Goal: Task Accomplishment & Management: Manage account settings

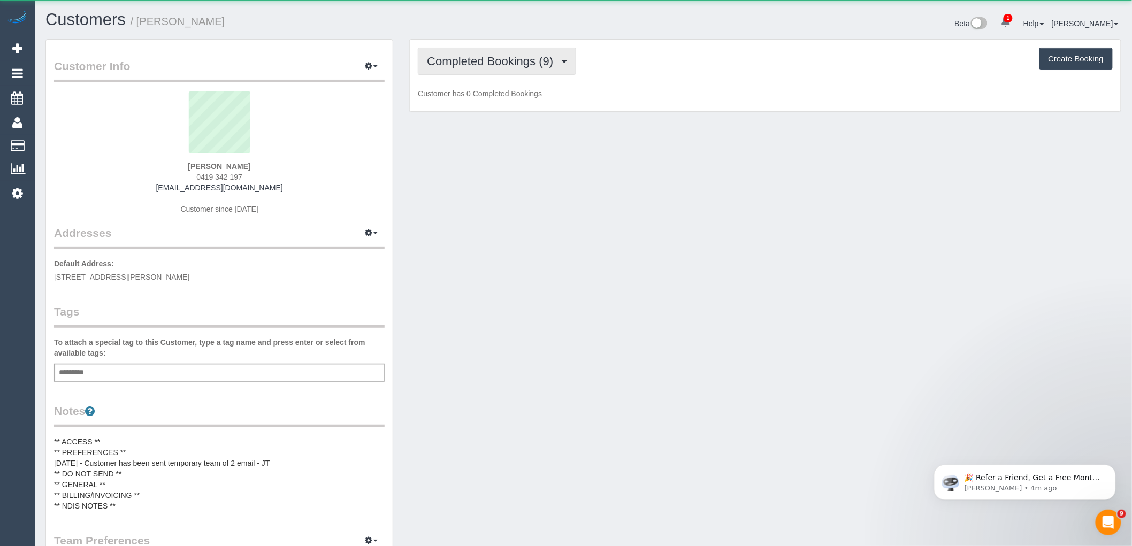
click at [506, 64] on span "Completed Bookings (9)" at bounding box center [493, 61] width 132 height 13
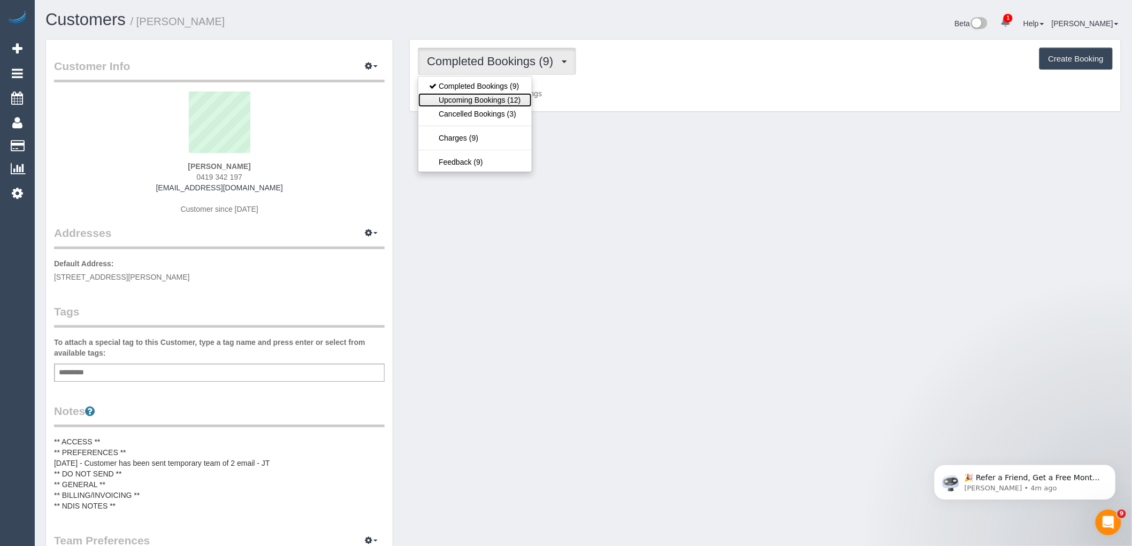
click at [524, 99] on link "Upcoming Bookings (12)" at bounding box center [474, 100] width 113 height 14
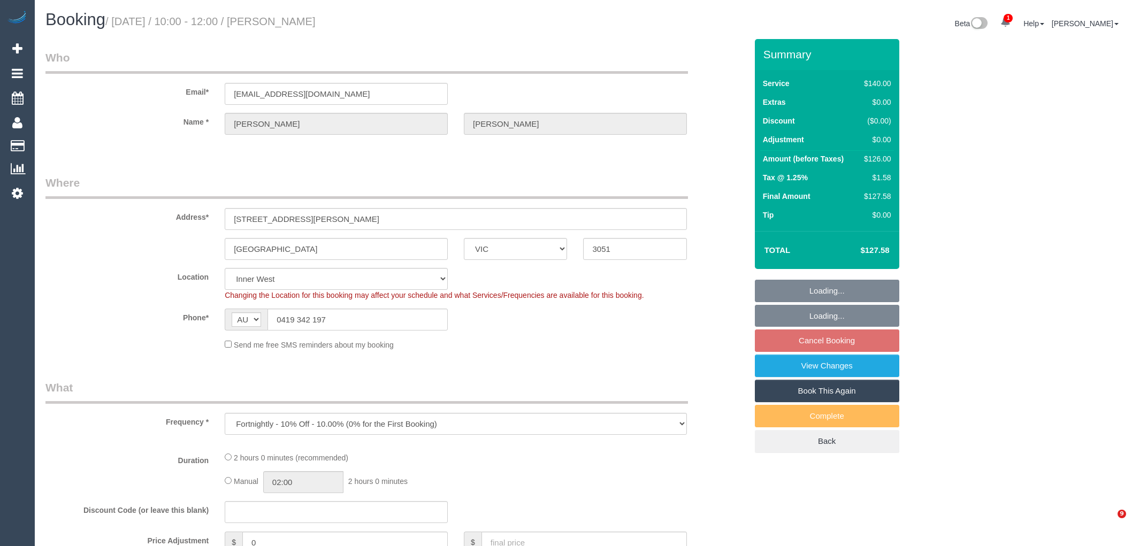
select select "VIC"
select select "object:1415"
select select "string:stripe-pm_1R1K4b2GScqysDRVP94ZaF9D"
select select "number:28"
select select "number:14"
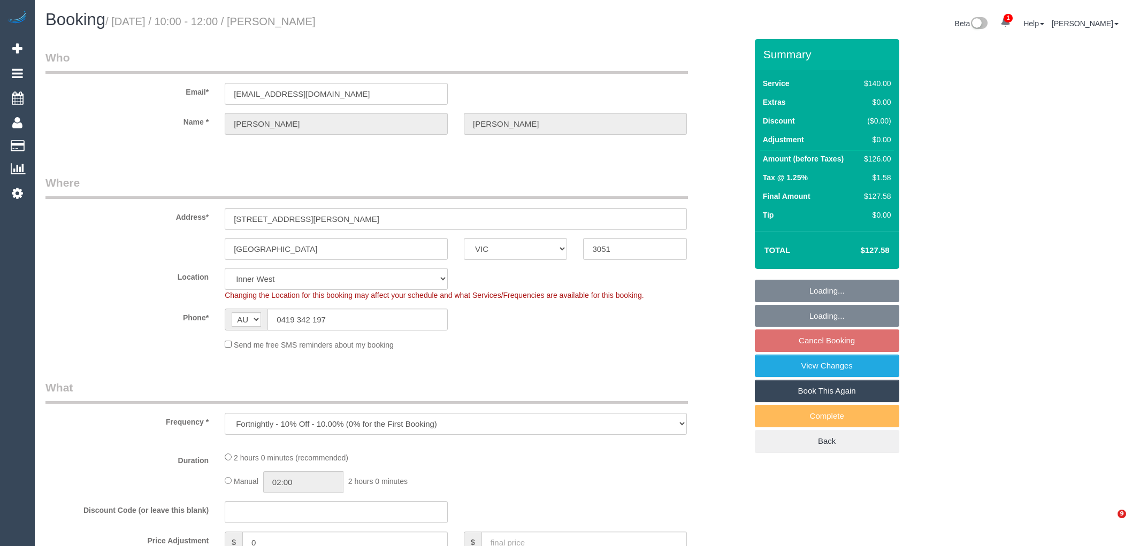
select select "number:18"
select select "number:24"
select select "number:34"
select select "number:13"
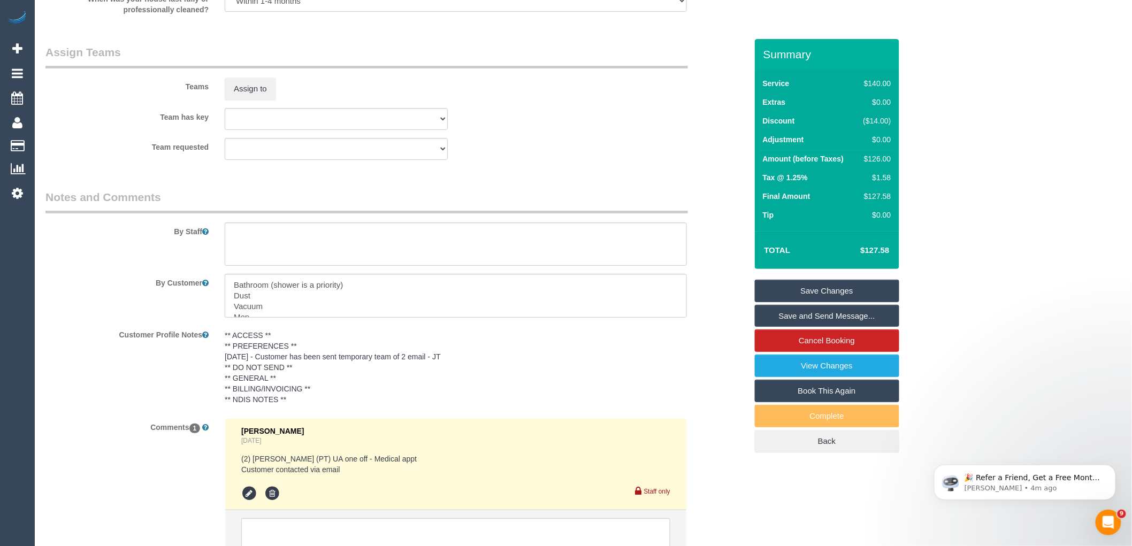
scroll to position [1703, 0]
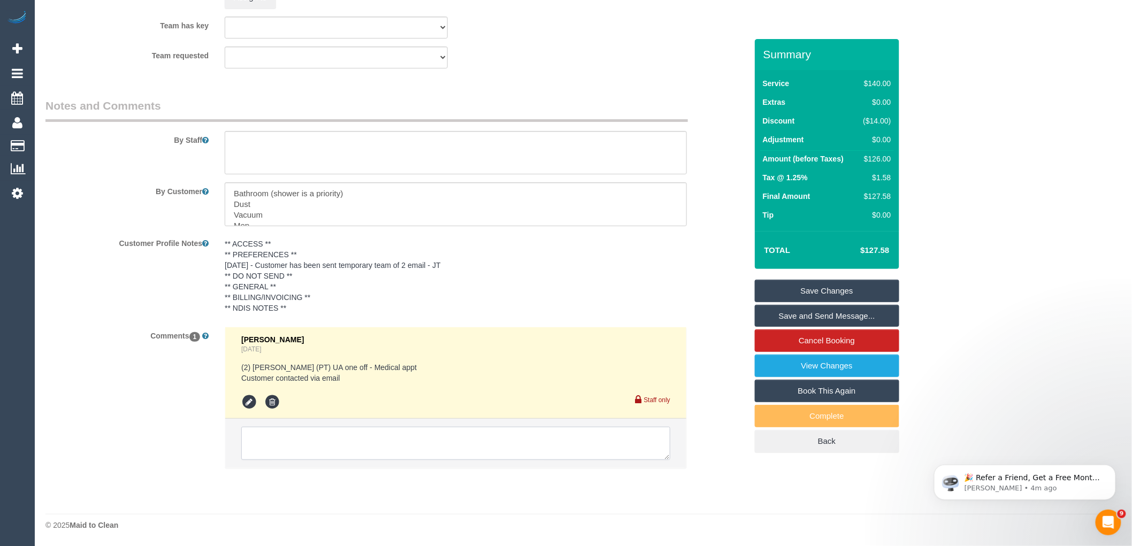
click at [315, 442] on textarea at bounding box center [455, 443] width 429 height 33
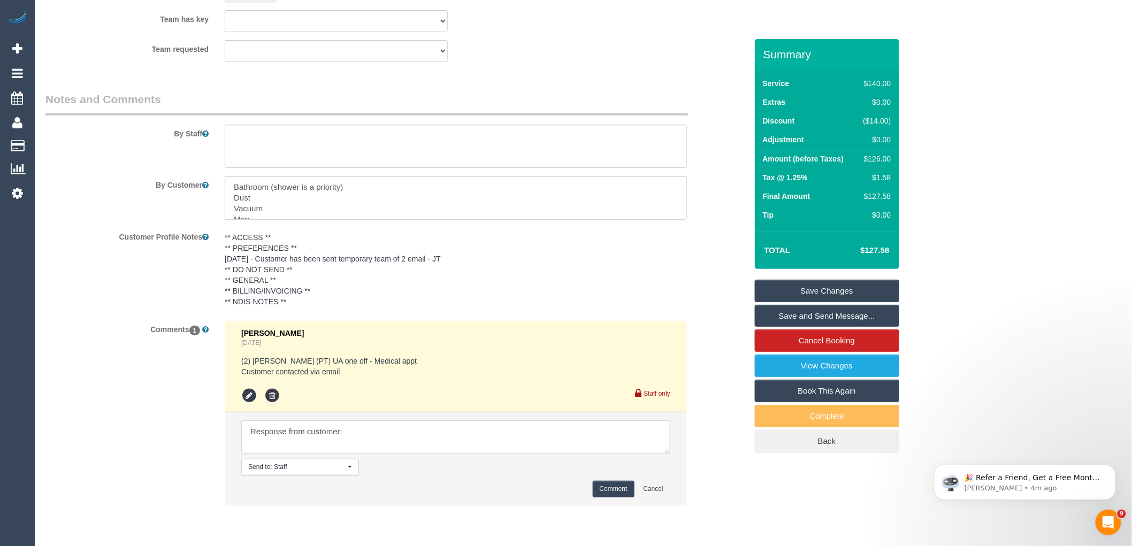
paste textarea "I am available on Monday the 18th anytime from 9am. I will be working from home…"
click at [247, 440] on textarea at bounding box center [455, 436] width 429 height 33
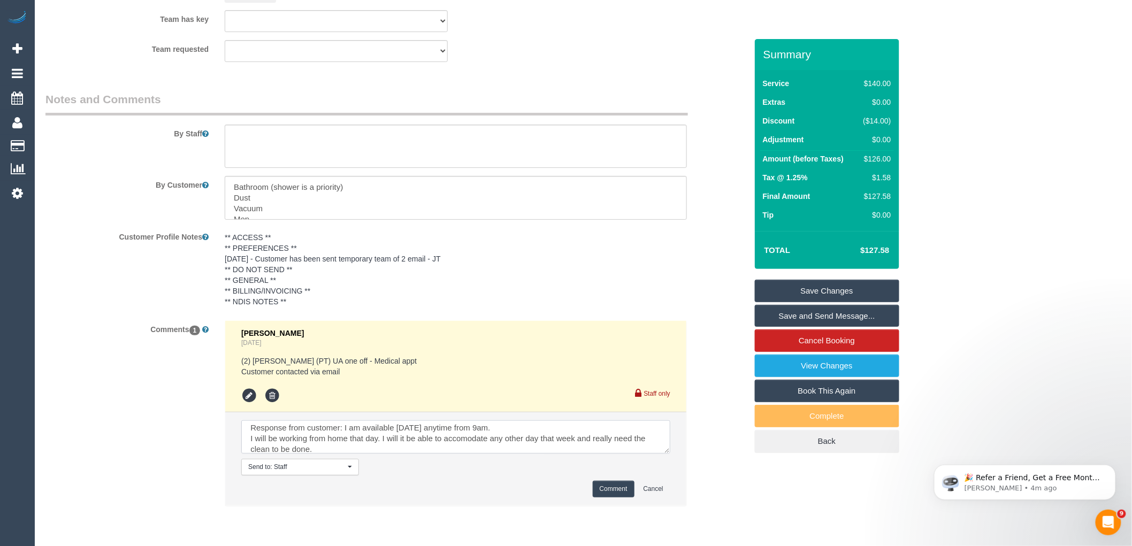
type textarea "Response from customer: I am available on Monday the 18th anytime from 9am. I w…"
click at [616, 497] on button "Comment" at bounding box center [614, 489] width 42 height 17
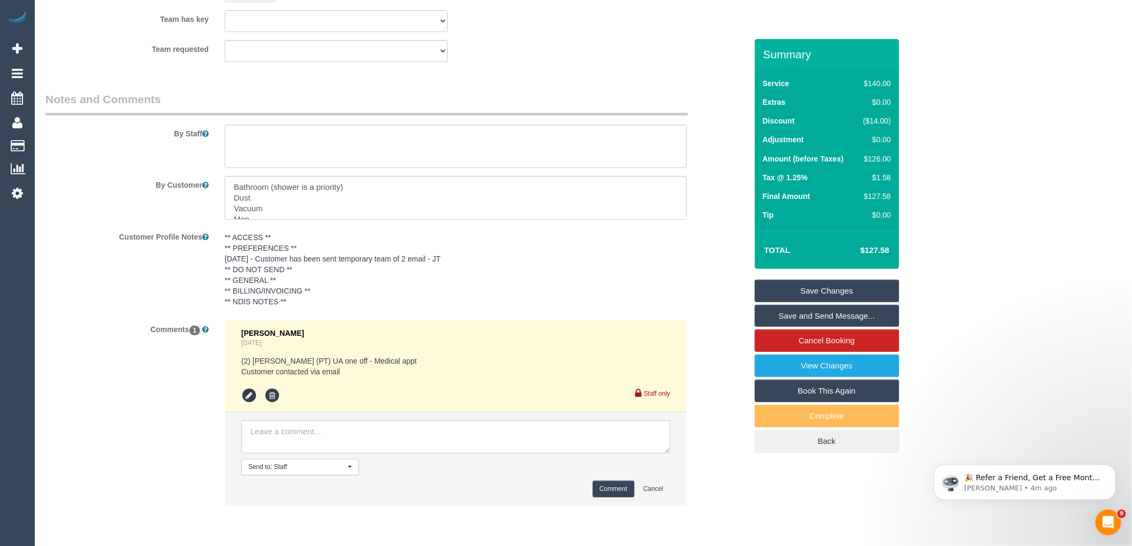
scroll to position [0, 0]
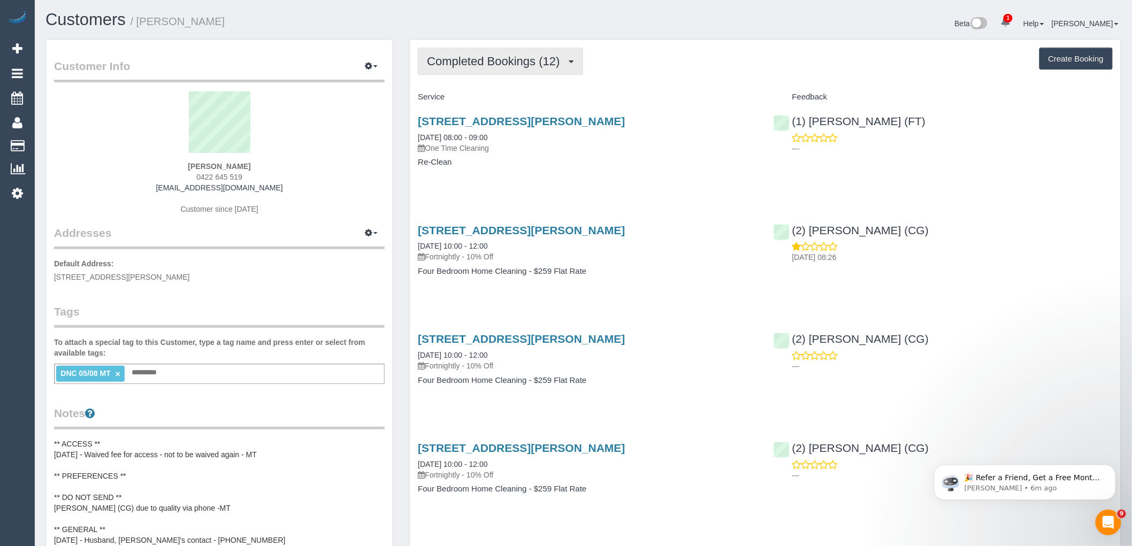
click at [510, 65] on span "Completed Bookings (12)" at bounding box center [496, 61] width 138 height 13
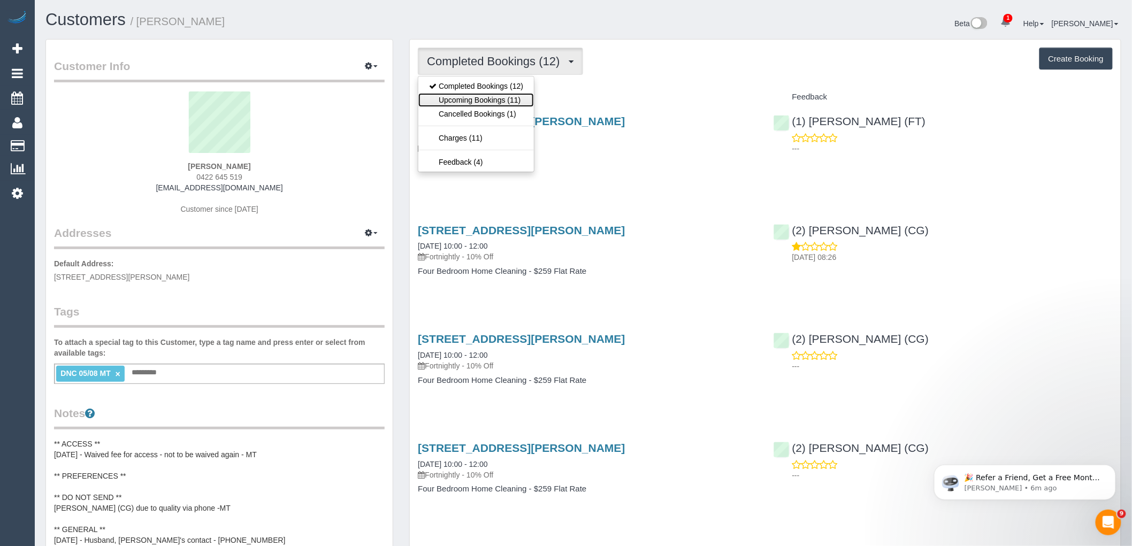
click at [500, 107] on link "Upcoming Bookings (11)" at bounding box center [476, 100] width 116 height 14
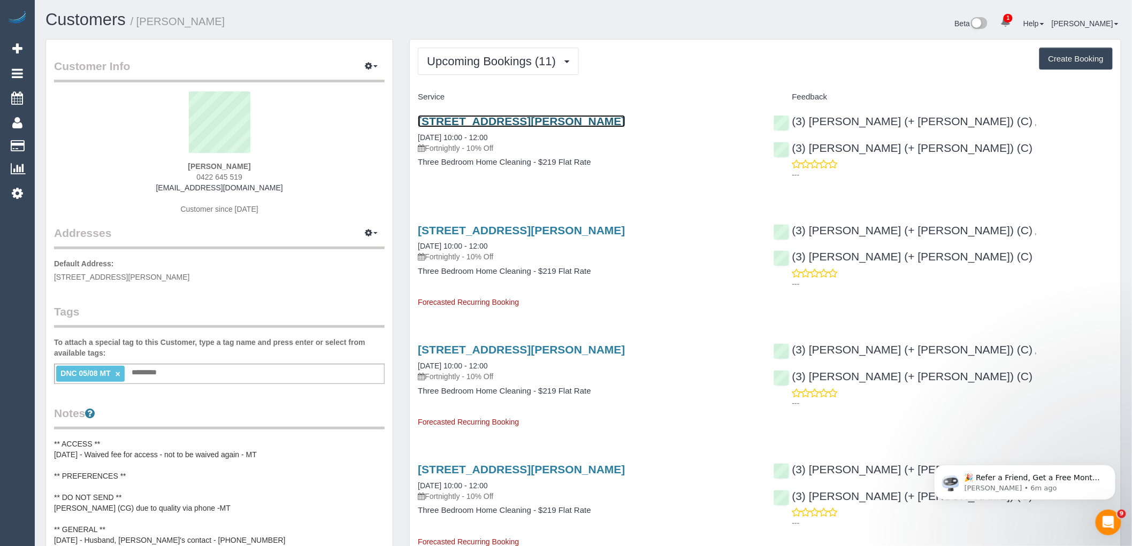
click at [491, 124] on link "24 Cuthbert Rd, Reservoir, VIC 3073" at bounding box center [521, 121] width 207 height 12
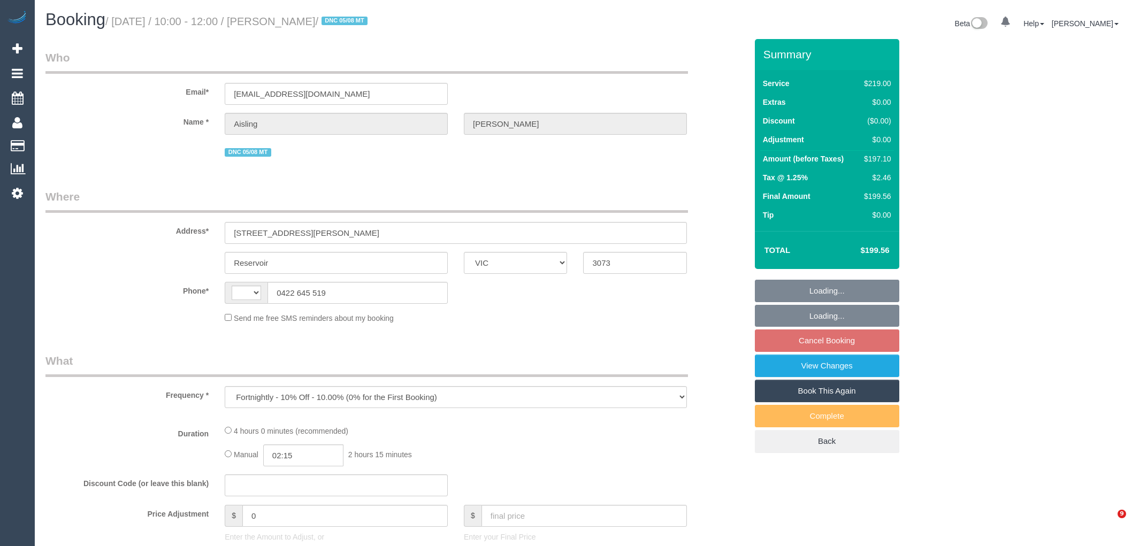
select select "VIC"
select select "string:AU"
select select "string:stripe-pm_1QulLk2GScqysDRV3VprvzWs"
select select "number:28"
select select "number:14"
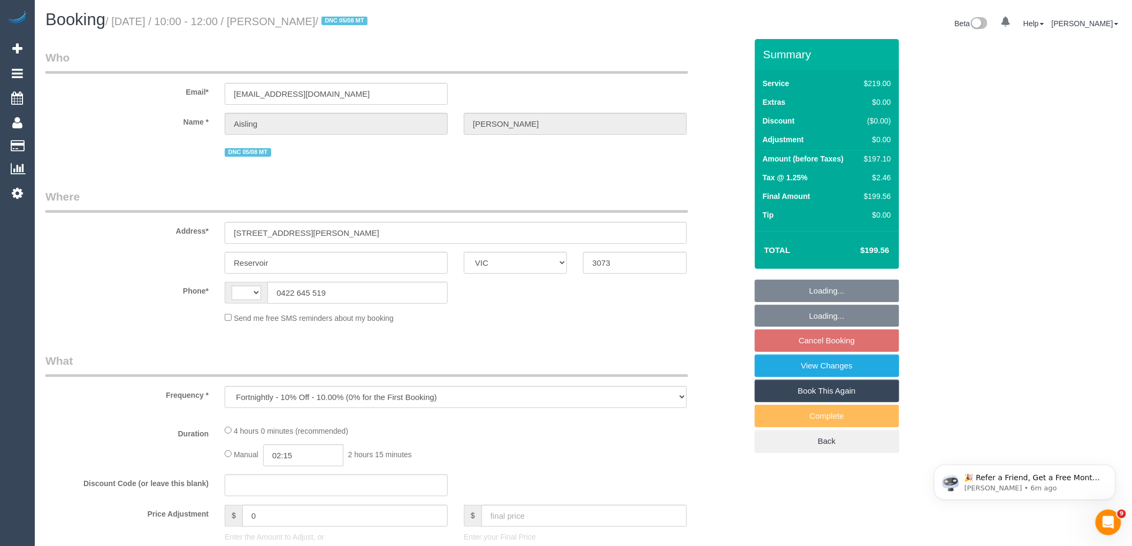
select select "number:18"
select select "number:24"
select select "number:34"
select select "number:11"
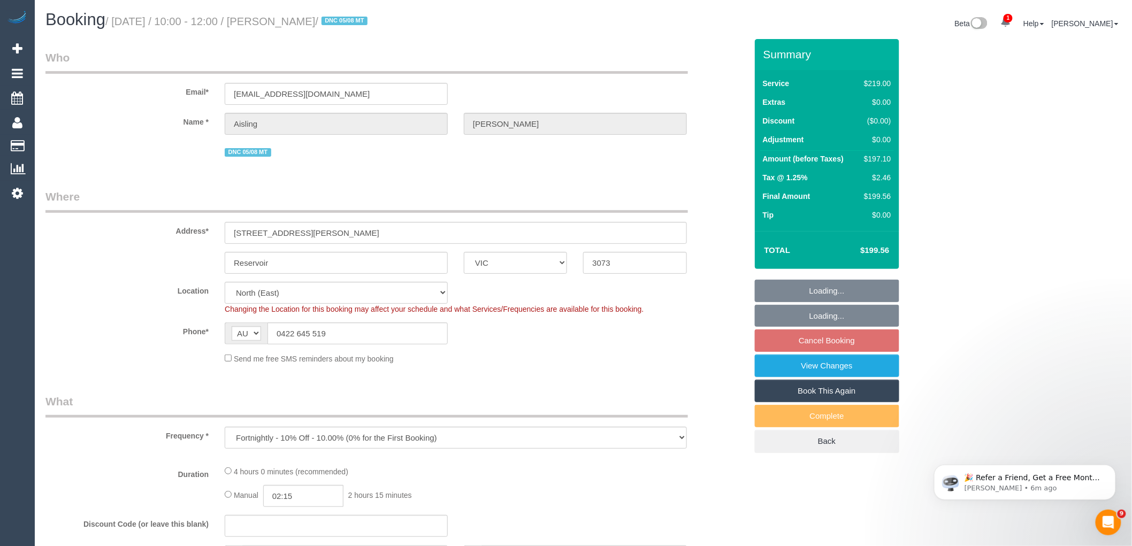
select select "object:724"
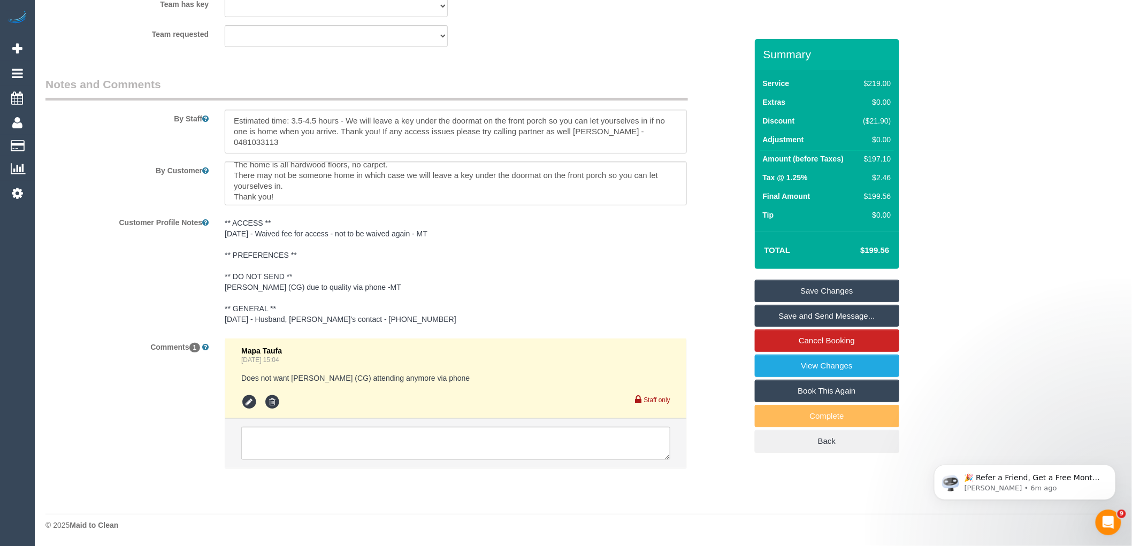
scroll to position [11, 0]
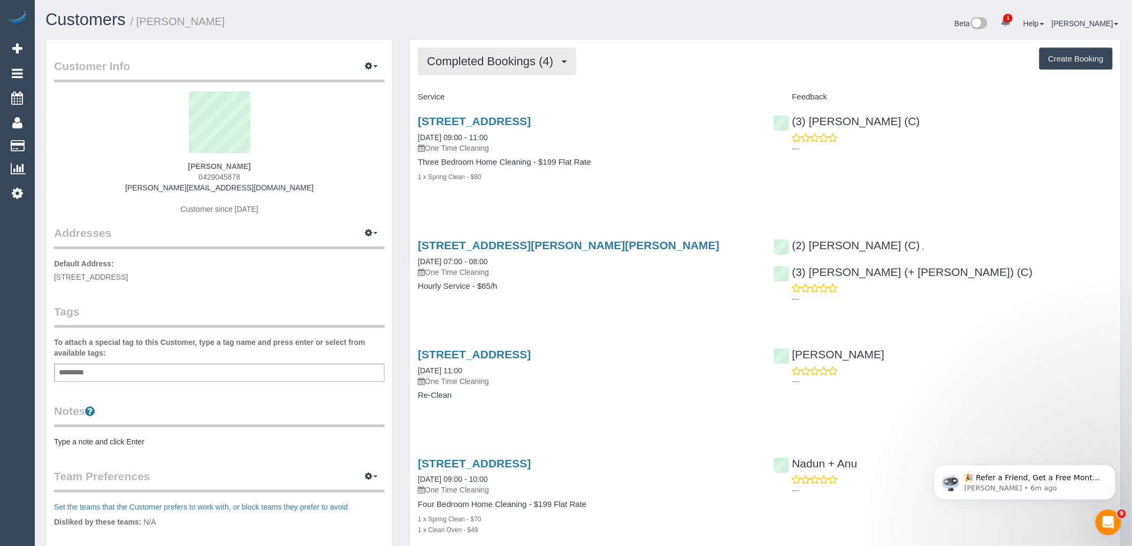
click at [477, 59] on span "Completed Bookings (4)" at bounding box center [493, 61] width 132 height 13
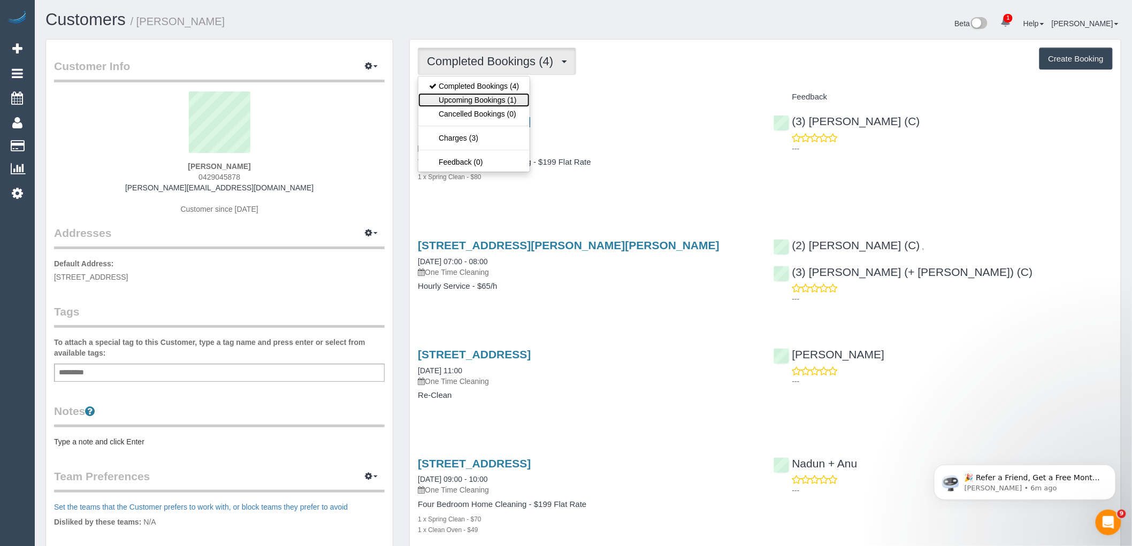
click at [487, 99] on link "Upcoming Bookings (1)" at bounding box center [473, 100] width 111 height 14
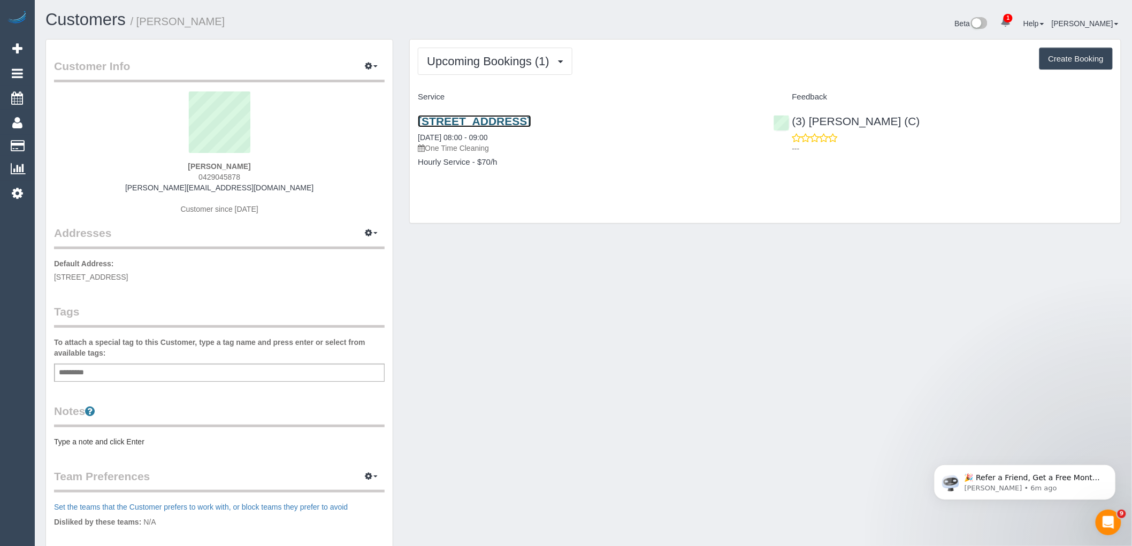
click at [501, 119] on link "50 Sunningdale Dve, Hillside, VIC 3037" at bounding box center [474, 121] width 113 height 12
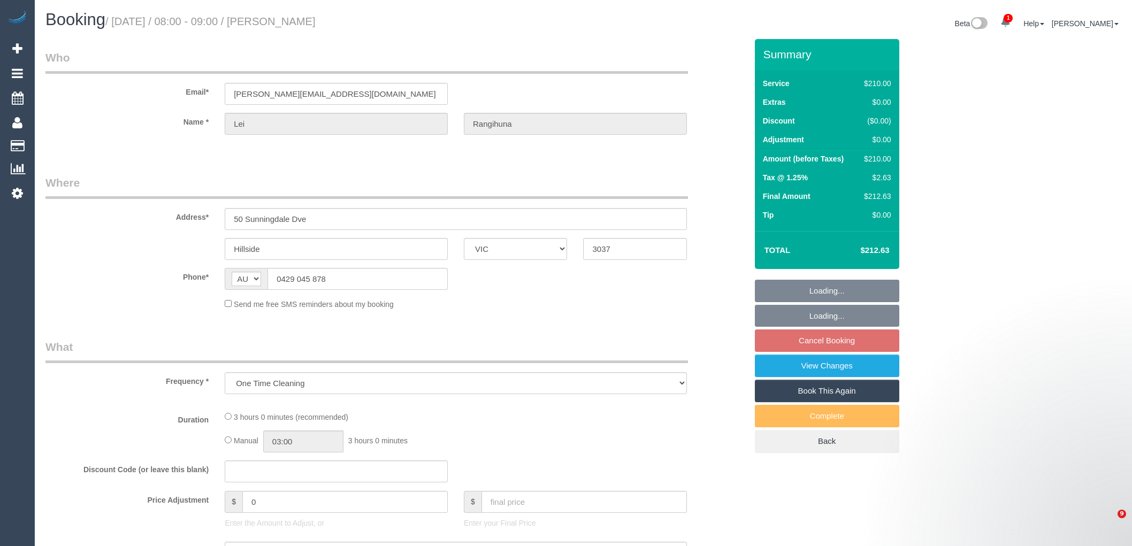
select select "VIC"
select select "string:stripe-pm_1PqppR2GScqysDRVChS9sRwO"
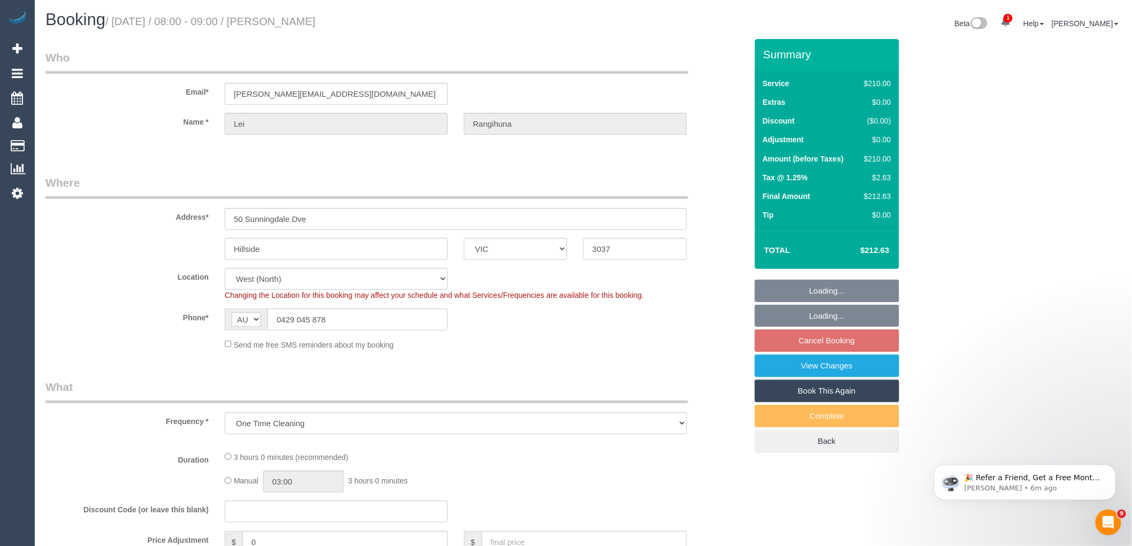
select select "number:29"
select select "number:14"
select select "number:19"
select select "number:36"
select select "object:750"
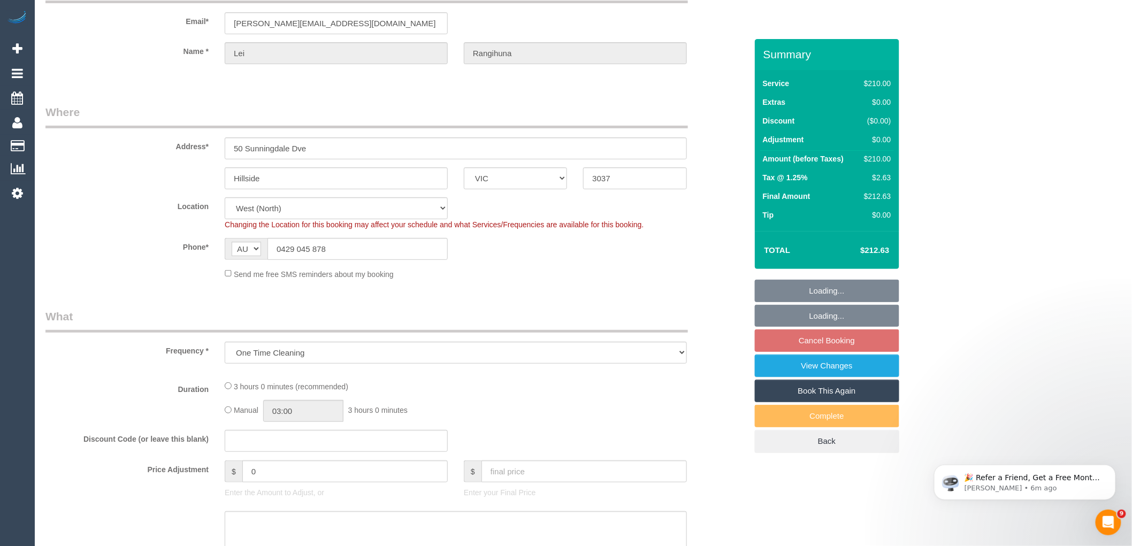
select select "180"
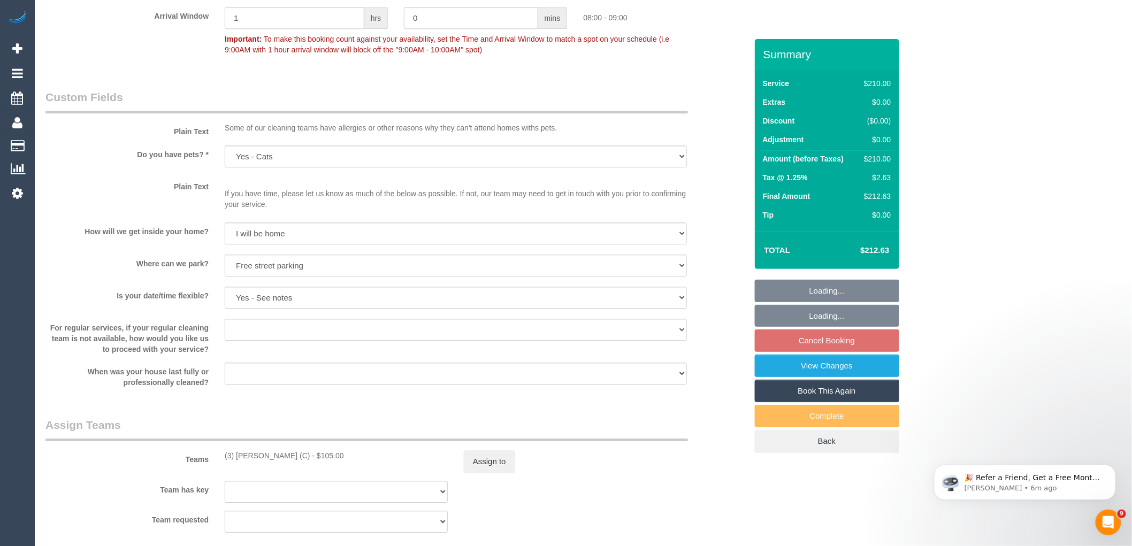
scroll to position [1426, 0]
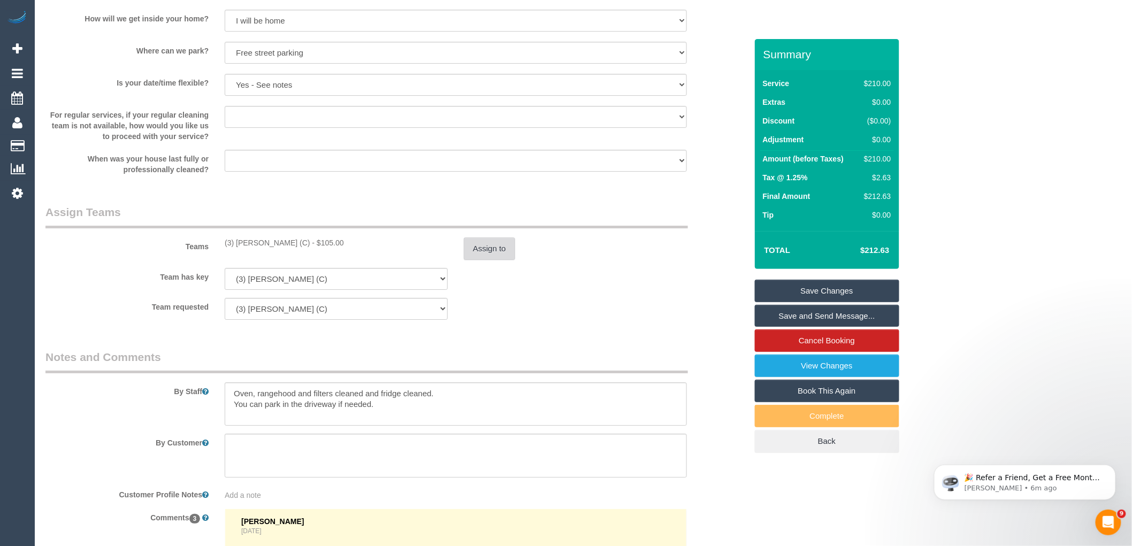
click at [503, 250] on button "Assign to" at bounding box center [489, 248] width 51 height 22
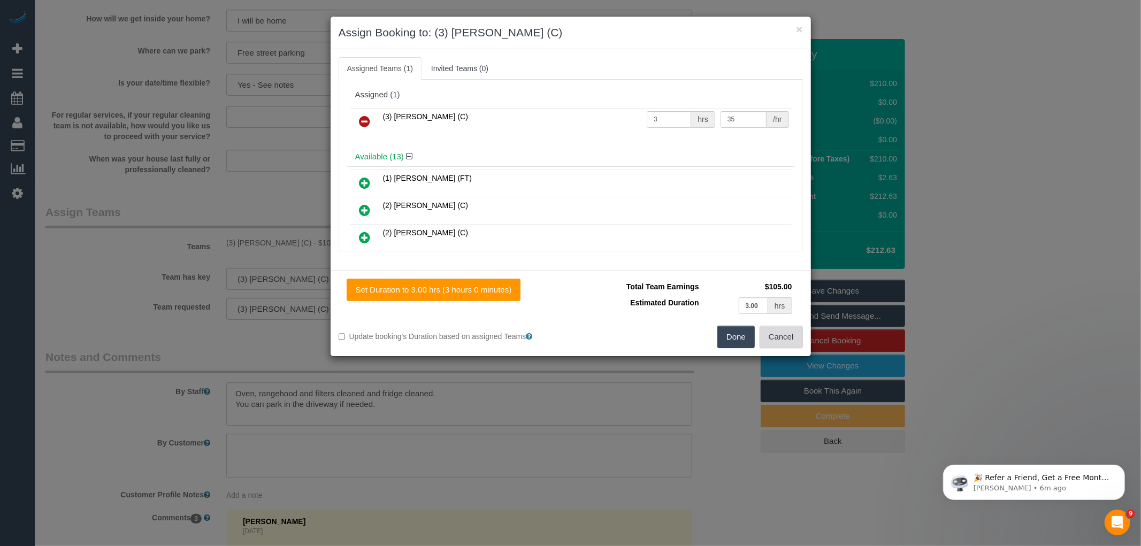
click at [783, 327] on button "Cancel" at bounding box center [781, 337] width 43 height 22
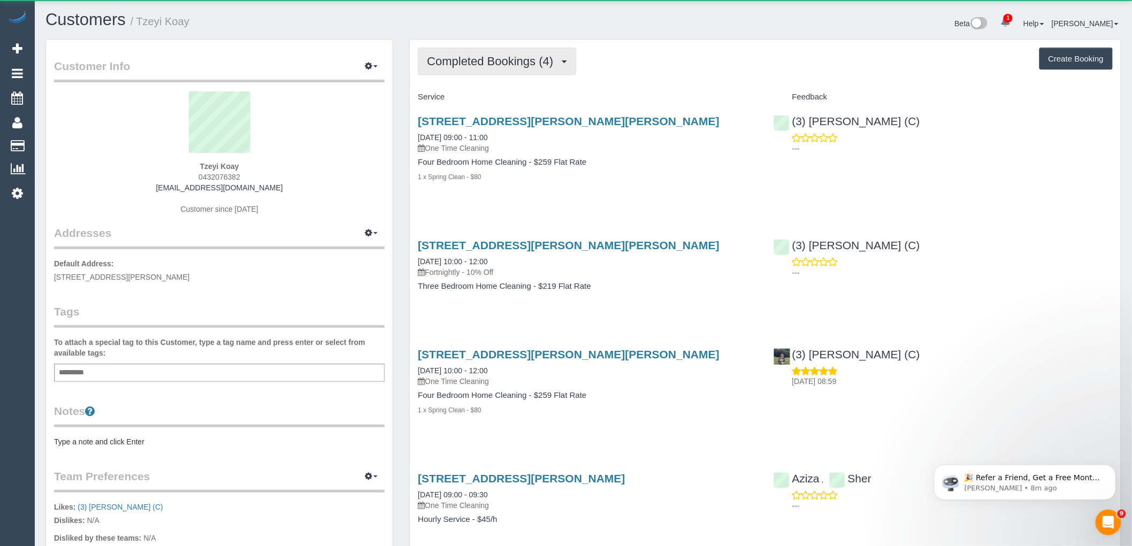
click at [515, 68] on button "Completed Bookings (4)" at bounding box center [497, 61] width 158 height 27
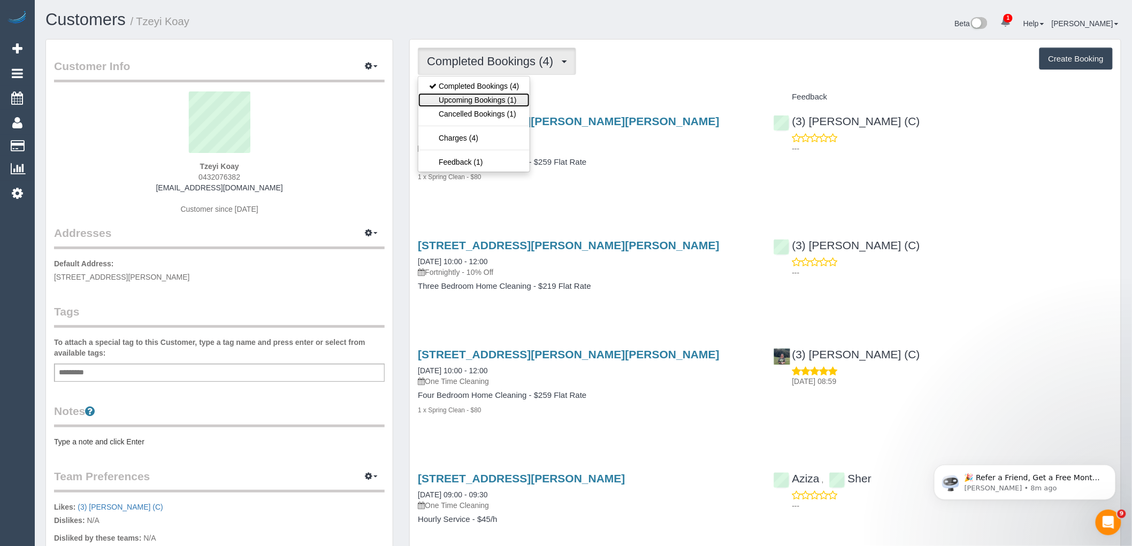
click at [518, 100] on link "Upcoming Bookings (1)" at bounding box center [473, 100] width 111 height 14
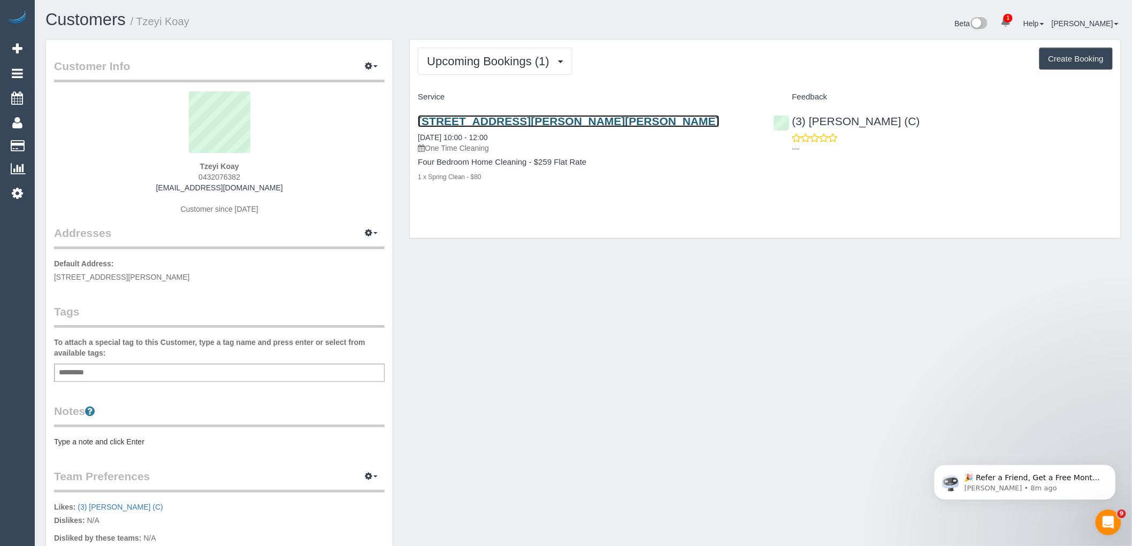
drag, startPoint x: 516, startPoint y: 114, endPoint x: 516, endPoint y: 120, distance: 5.4
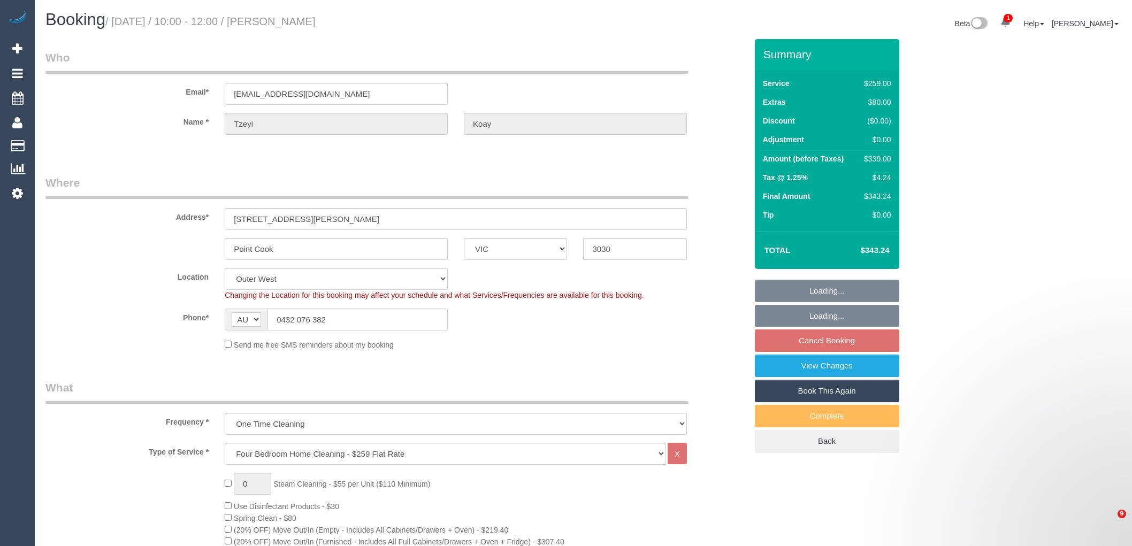
select select "VIC"
select select "string:stripe-pm_1RvYLP2GScqysDRVqN9HoP2s"
select select "number:28"
select select "number:15"
select select "number:18"
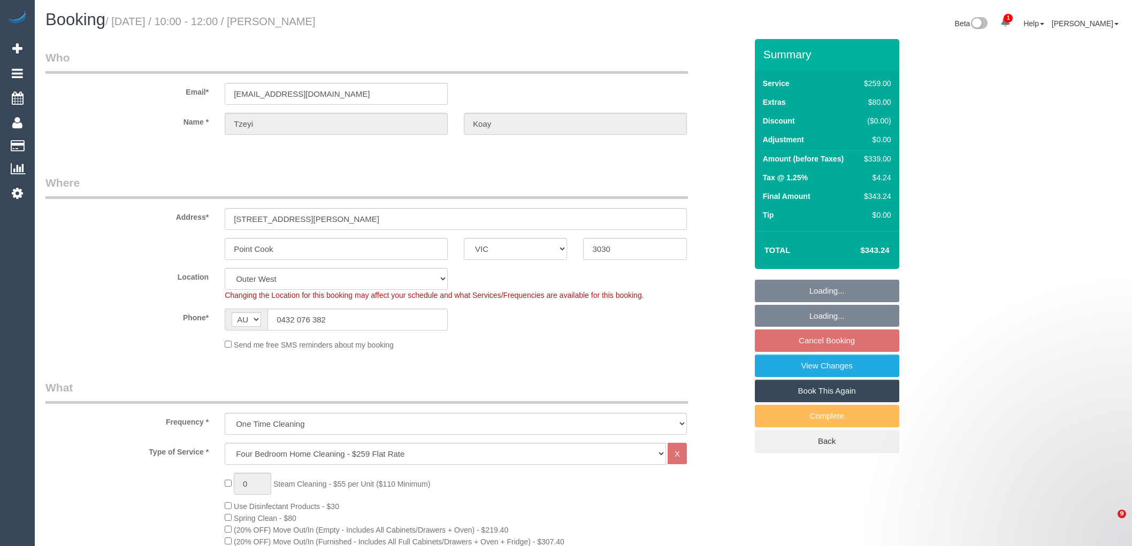
select select "number:22"
select select "number:13"
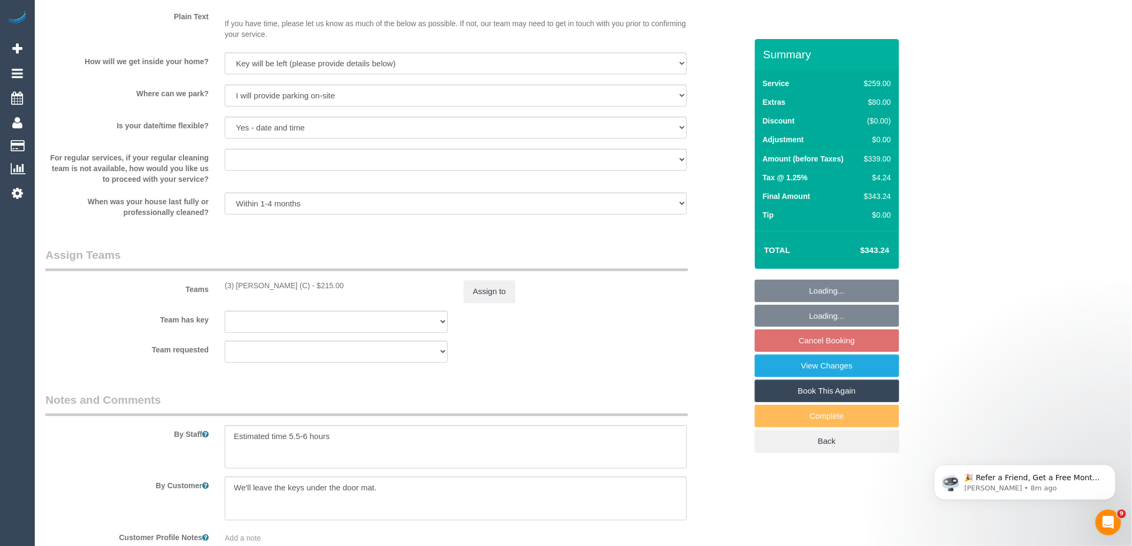
scroll to position [1545, 0]
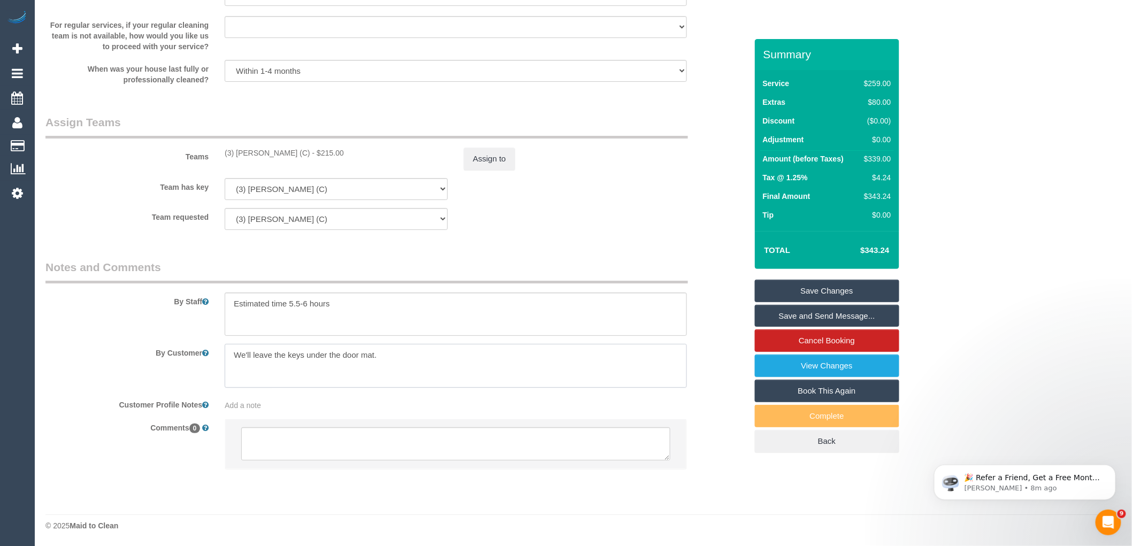
drag, startPoint x: 428, startPoint y: 364, endPoint x: 132, endPoint y: 366, distance: 295.8
click at [132, 366] on div "By Customer" at bounding box center [395, 366] width 717 height 44
paste textarea "Hi! I'll actually be home so the cleaner can just ring the doorbell/knock on th…"
type textarea "Hi! I'll actually be home so the cleaner can just ring the doorbell/knock on th…"
click at [881, 286] on link "Save Changes" at bounding box center [827, 291] width 144 height 22
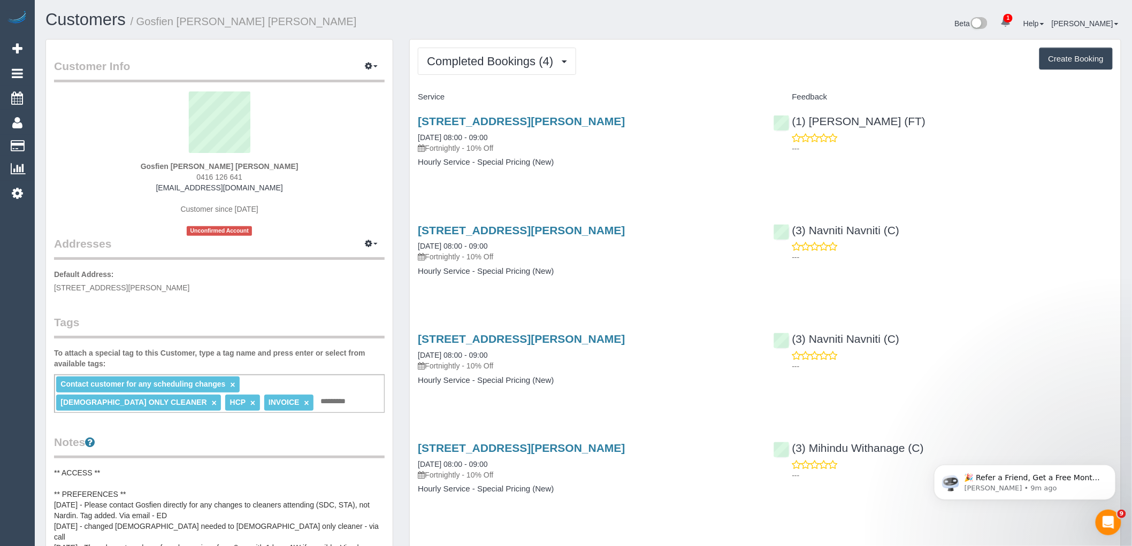
drag, startPoint x: 247, startPoint y: 178, endPoint x: 170, endPoint y: 178, distance: 77.0
click at [170, 178] on div "Gosfien [PERSON_NAME] [PERSON_NAME] 0416 126 641 [EMAIL_ADDRESS][DOMAIN_NAME] C…" at bounding box center [219, 163] width 331 height 144
copy span "0416 126 641"
drag, startPoint x: 472, startPoint y: 60, endPoint x: 491, endPoint y: 73, distance: 23.1
click at [472, 60] on span "Completed Bookings (4)" at bounding box center [493, 61] width 132 height 13
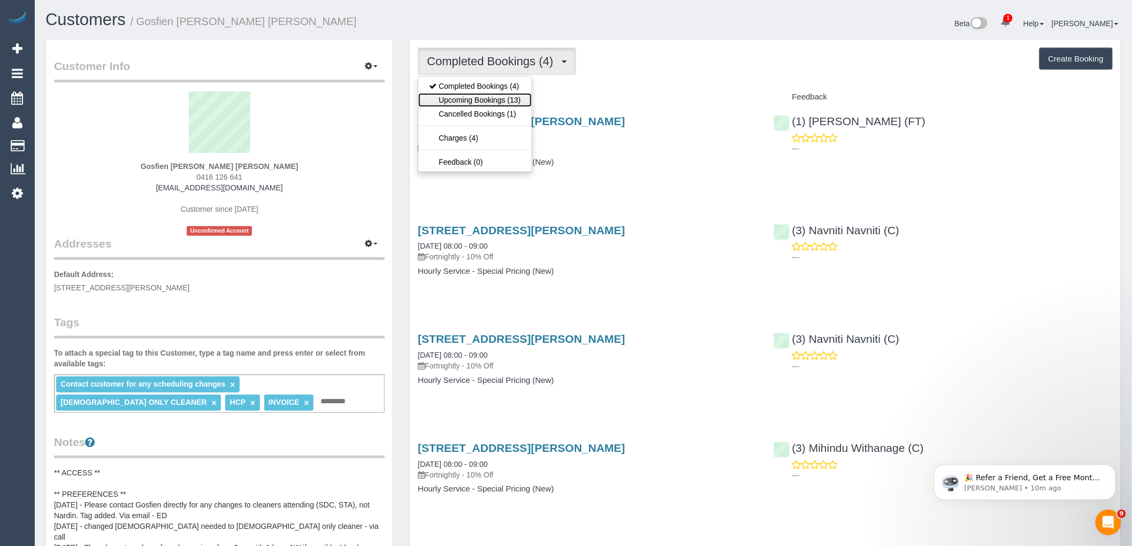
click at [491, 101] on link "Upcoming Bookings (13)" at bounding box center [474, 100] width 113 height 14
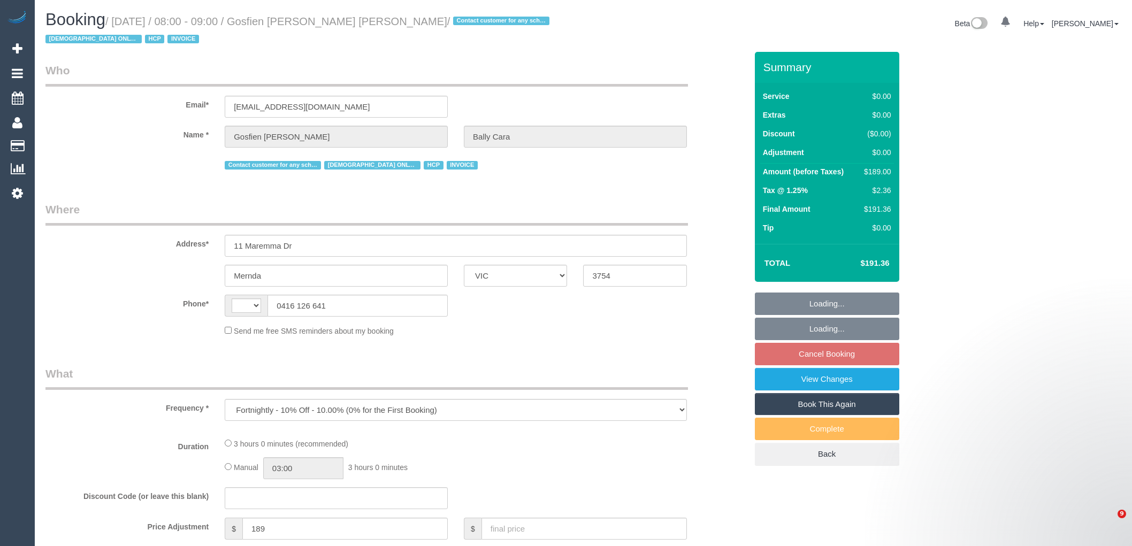
select select "VIC"
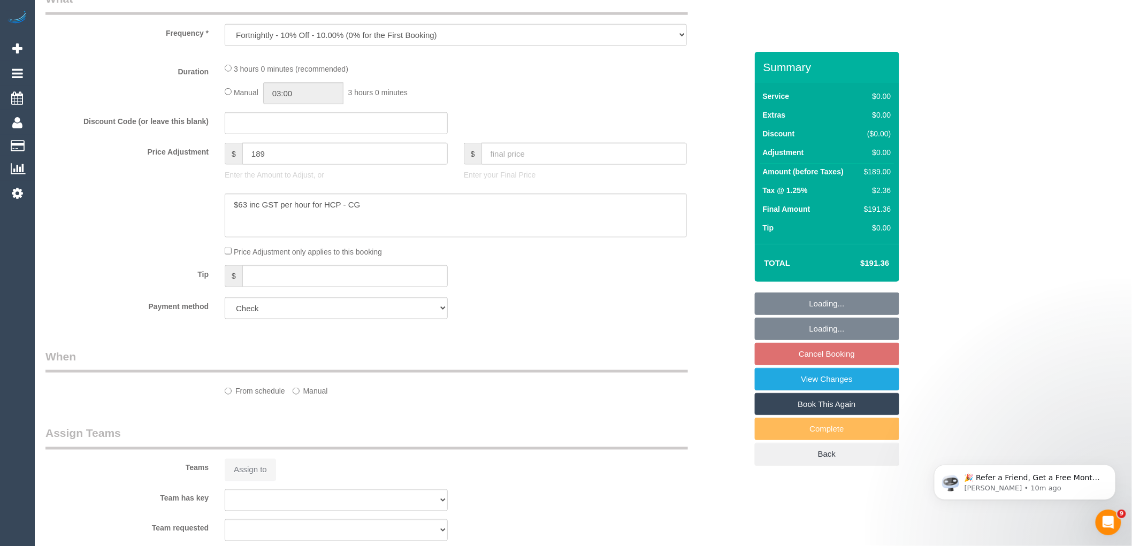
select select "string:AU"
select select "number:28"
select select "number:14"
select select "number:19"
select select "number:36"
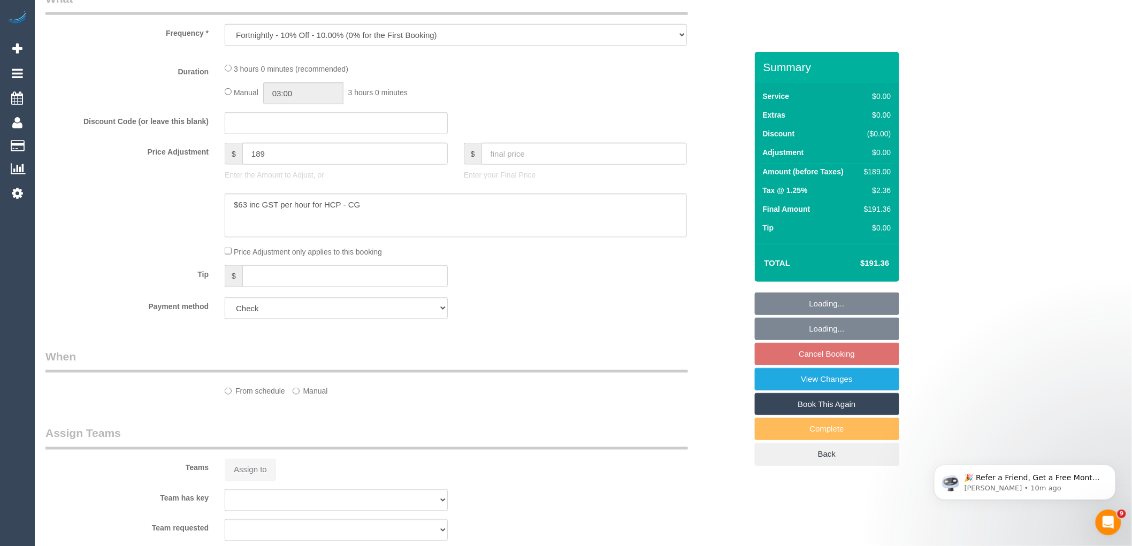
select select "number:34"
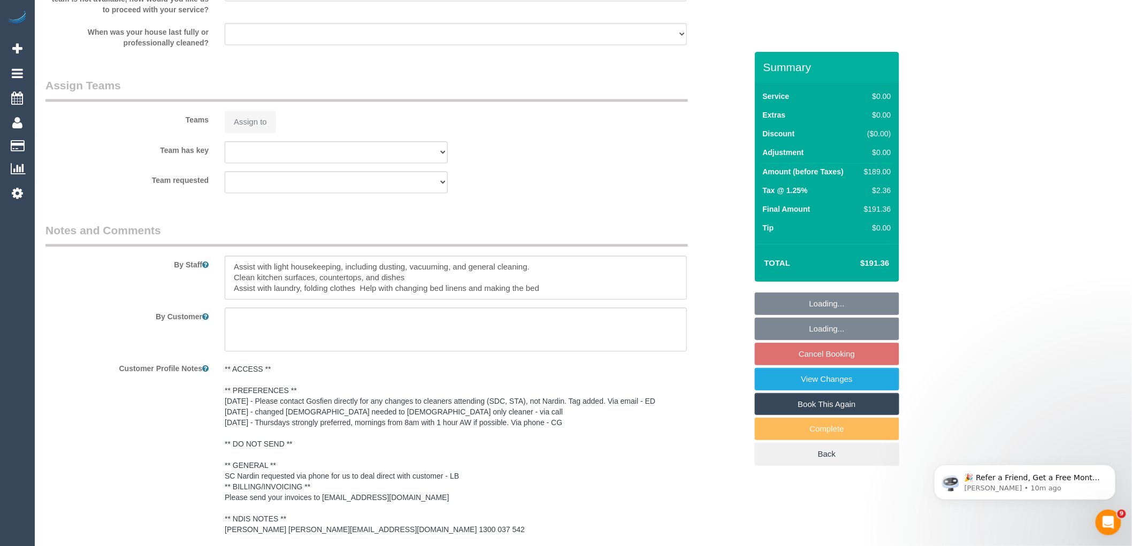
select select "180"
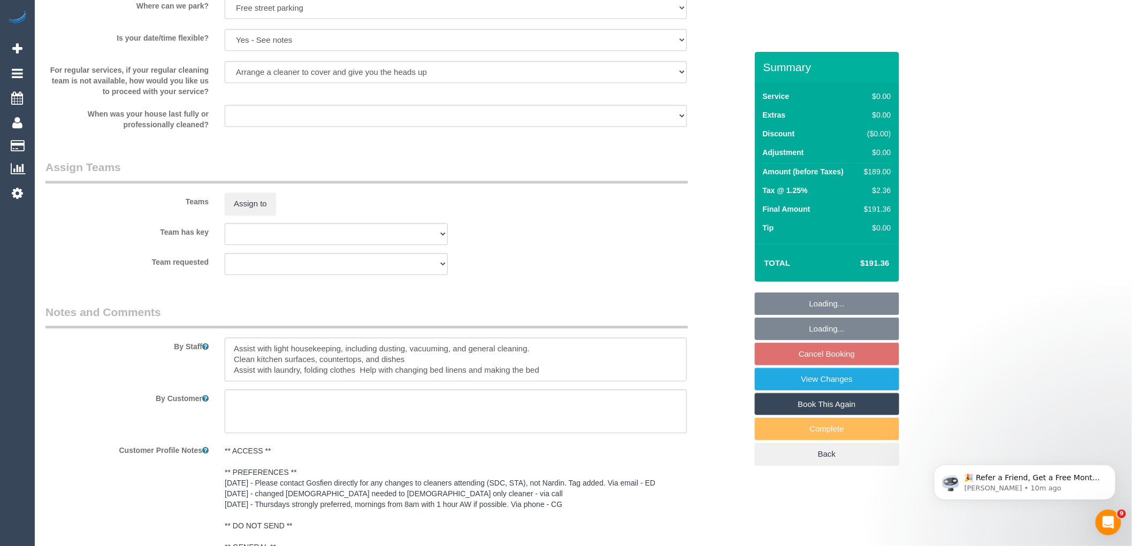
select select "object:1225"
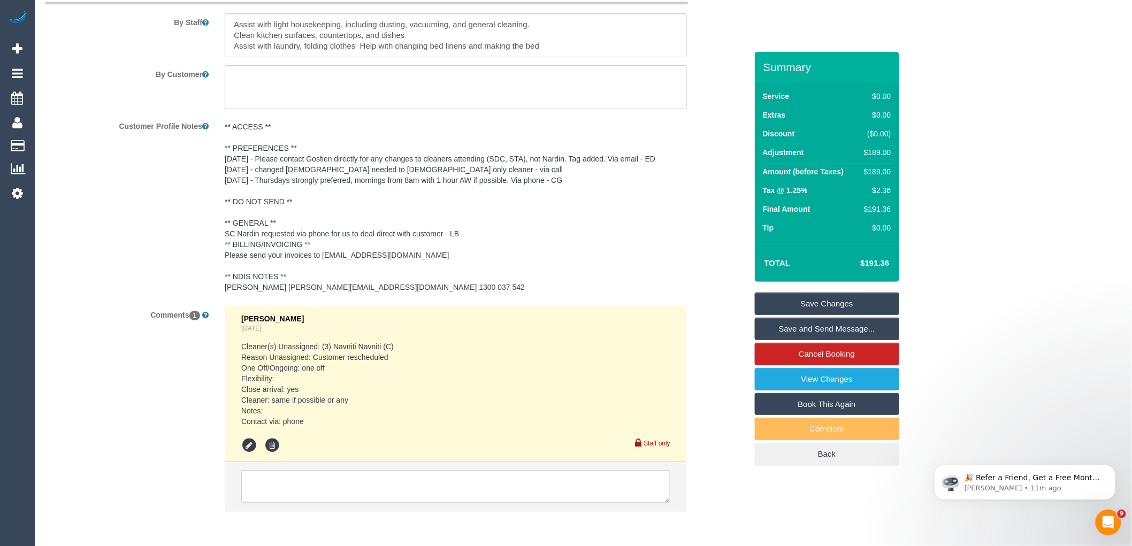
scroll to position [1569, 0]
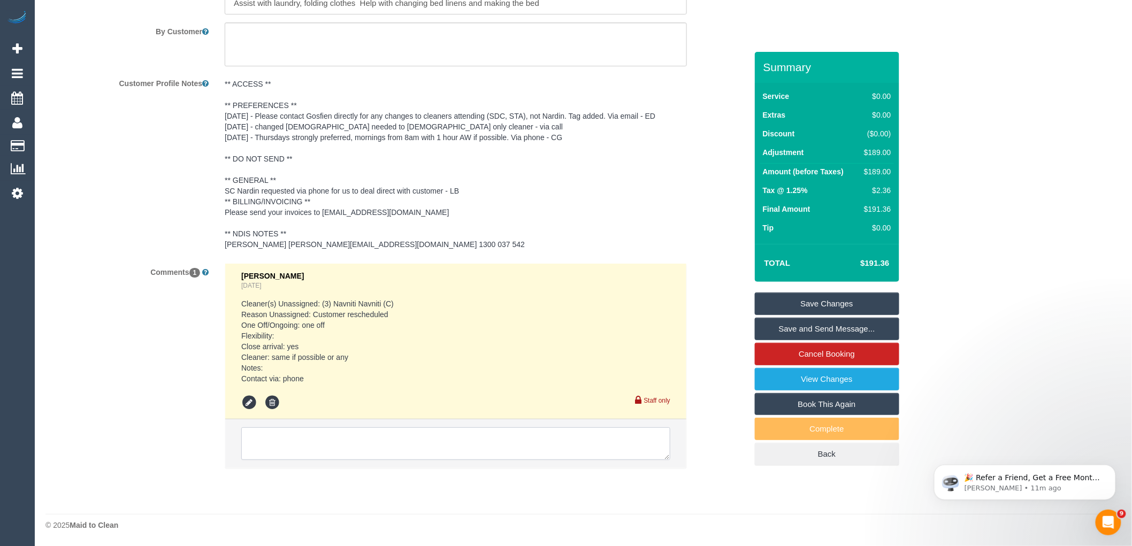
click at [333, 450] on textarea at bounding box center [455, 443] width 429 height 33
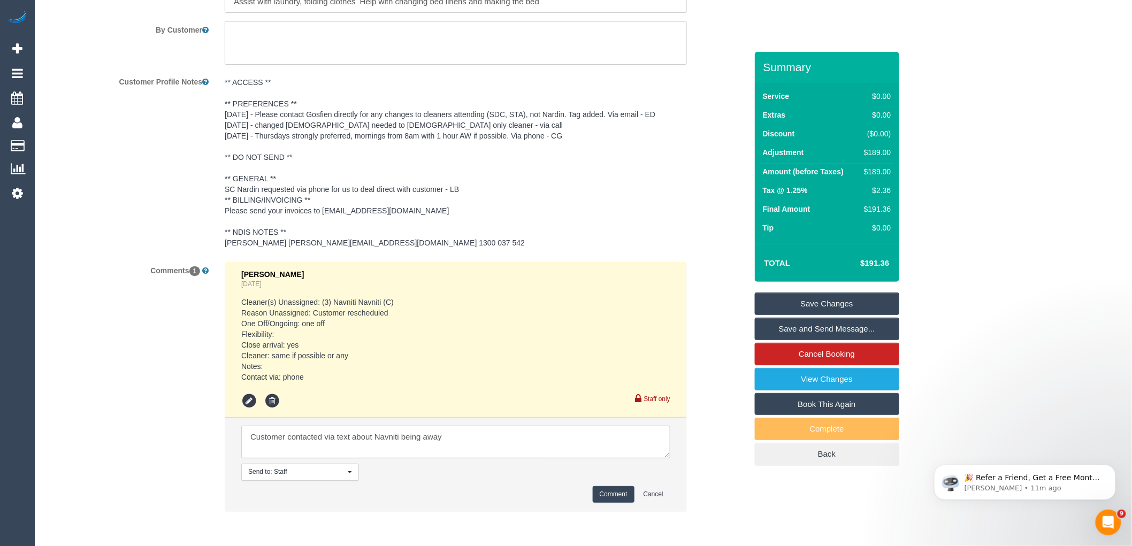
type textarea "Customer contacted via text about Navniti being away"
click at [627, 496] on button "Comment" at bounding box center [614, 494] width 42 height 17
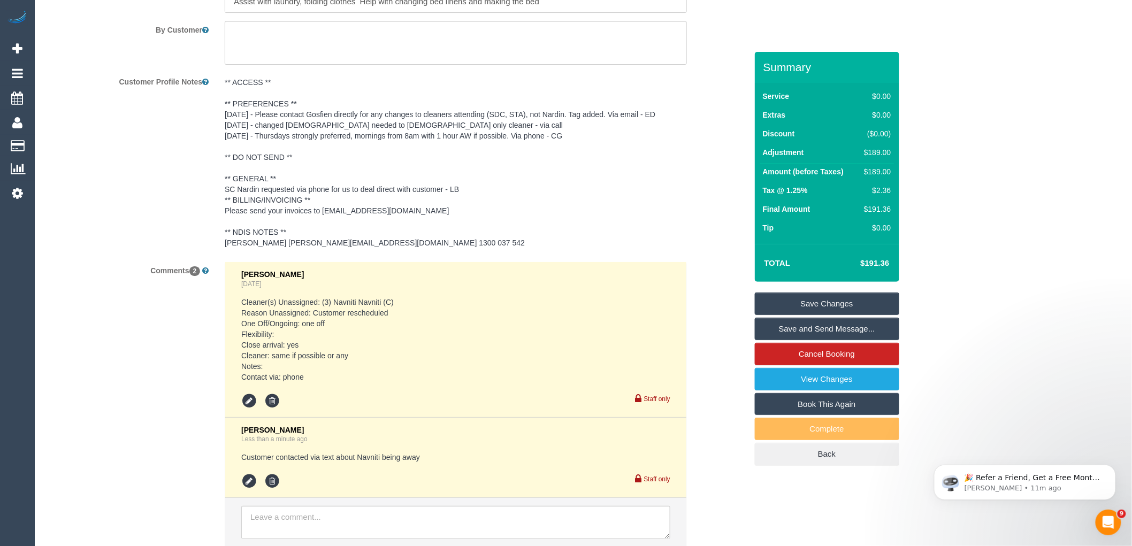
drag, startPoint x: 841, startPoint y: 309, endPoint x: 836, endPoint y: 306, distance: 6.7
click at [841, 309] on link "Save Changes" at bounding box center [827, 304] width 144 height 22
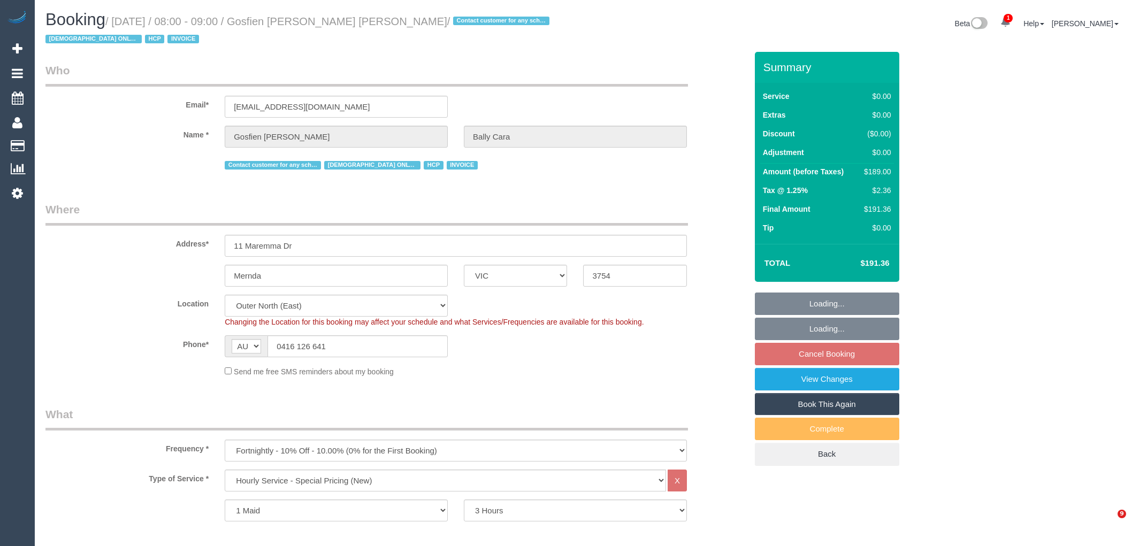
select select "VIC"
select select "180"
select select "number:28"
select select "number:14"
select select "number:19"
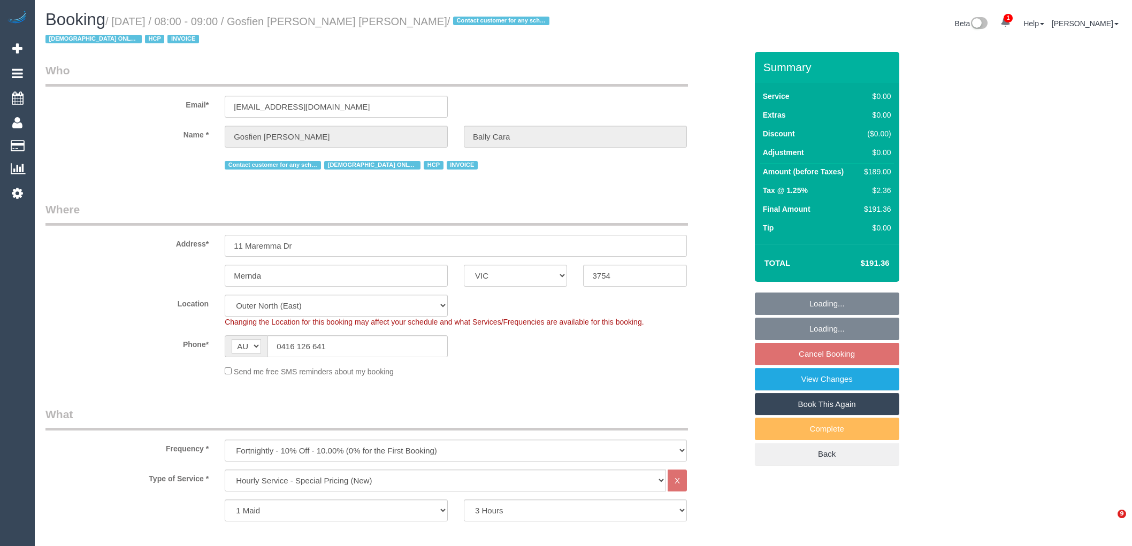
select select "number:36"
select select "number:34"
